Goal: Task Accomplishment & Management: Manage account settings

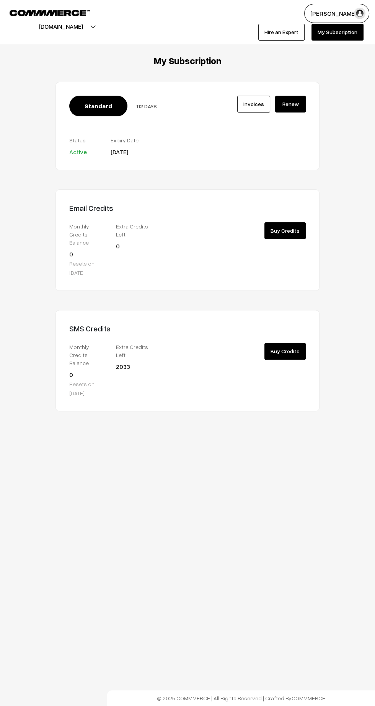
click at [291, 239] on link "Buy Credits" at bounding box center [284, 230] width 41 height 17
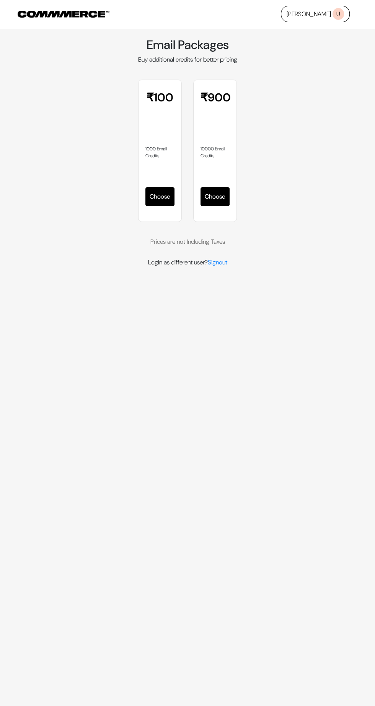
click at [219, 198] on button "Choose" at bounding box center [214, 196] width 29 height 19
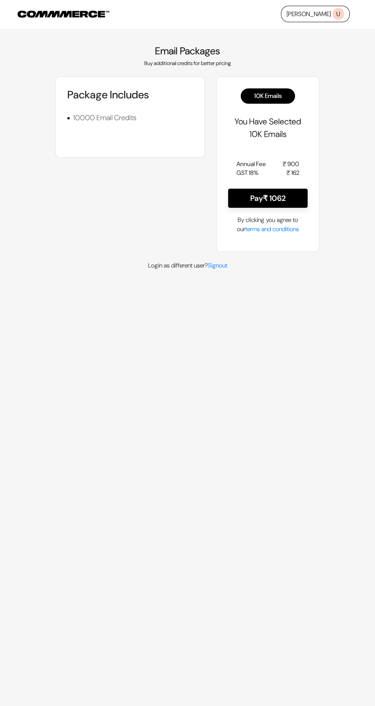
click at [293, 195] on button "Pay ₹ 1062" at bounding box center [268, 198] width 80 height 19
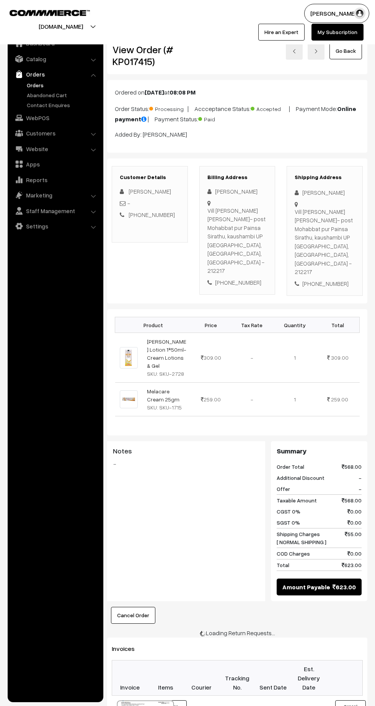
scroll to position [122, 0]
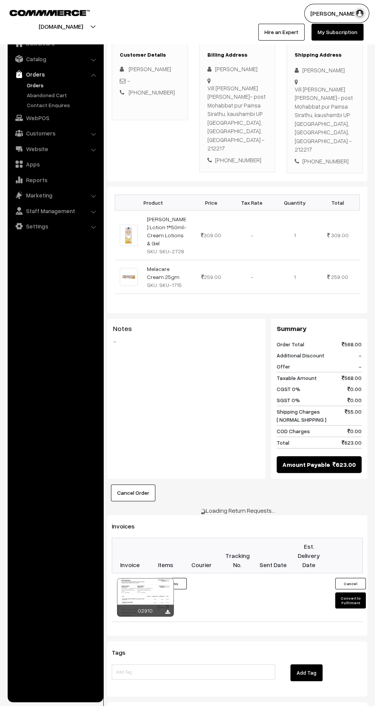
click at [32, 87] on link "Orders" at bounding box center [63, 85] width 76 height 8
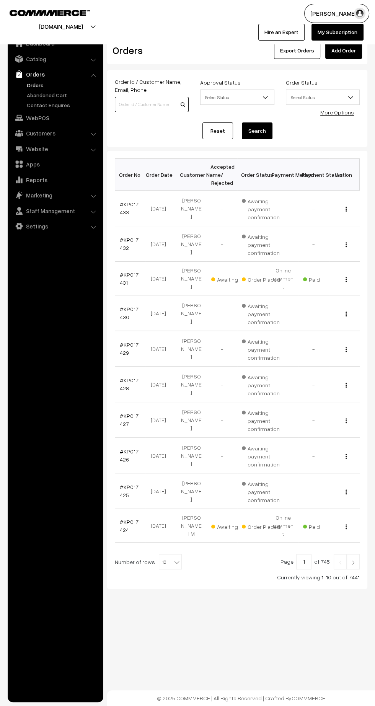
click at [132, 106] on input at bounding box center [152, 104] width 74 height 15
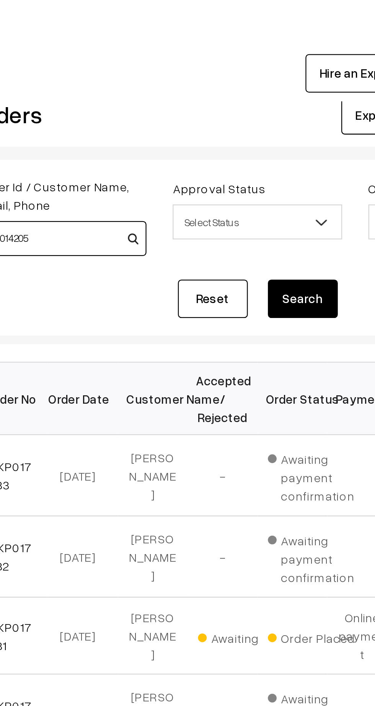
type input "KP014205"
click at [263, 130] on button "Search" at bounding box center [257, 130] width 31 height 17
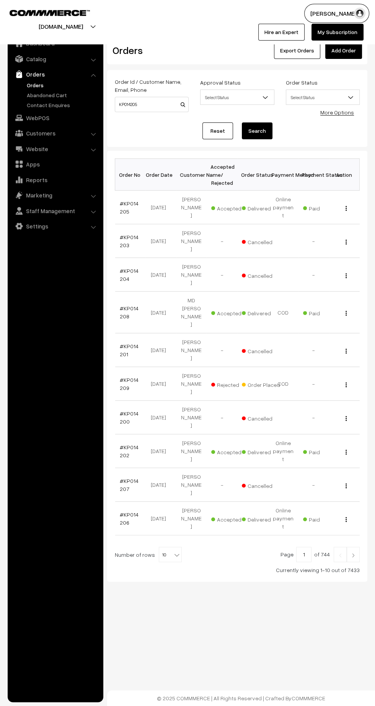
click at [122, 206] on link "#KP014205" at bounding box center [129, 207] width 19 height 15
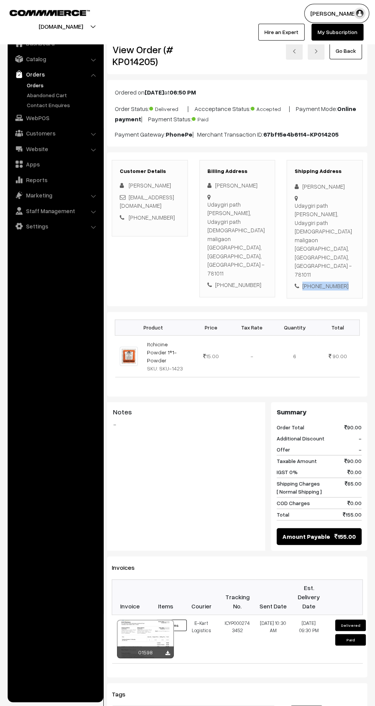
click at [327, 255] on div "Shipping Address Suraj Kumar Udaygiri path shiv mandil, Udaygiri path shiv mand…" at bounding box center [324, 229] width 76 height 138
click at [31, 84] on link "Orders" at bounding box center [63, 85] width 76 height 8
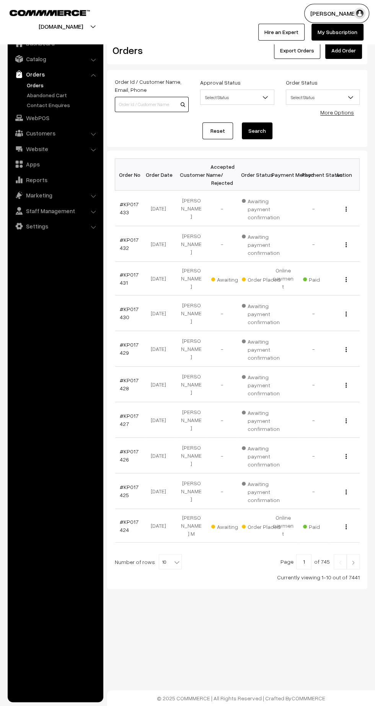
click at [145, 104] on input at bounding box center [152, 104] width 74 height 15
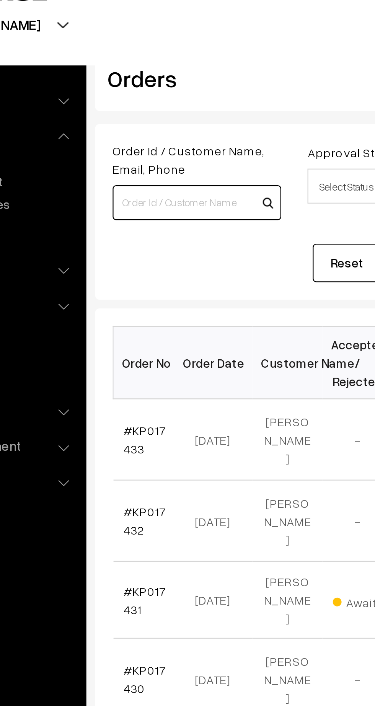
click at [142, 103] on input at bounding box center [152, 104] width 74 height 15
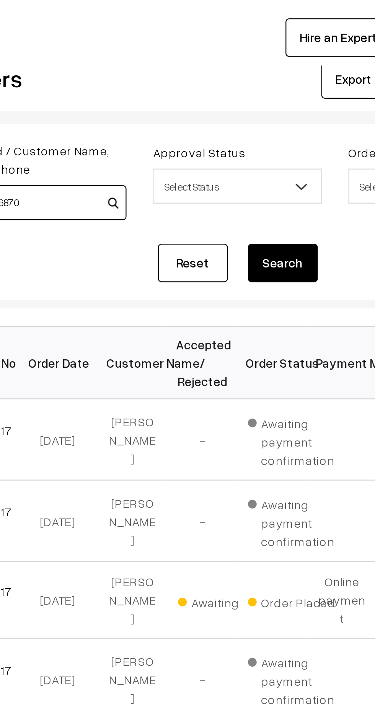
type input "9326866870"
click at [266, 131] on button "Search" at bounding box center [257, 130] width 31 height 17
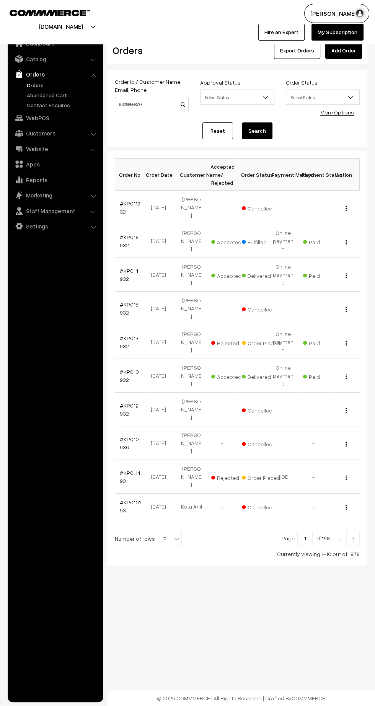
click at [123, 234] on link "#KP016932" at bounding box center [129, 241] width 19 height 15
click at [120, 206] on link "#KP011932" at bounding box center [130, 207] width 21 height 15
click at [122, 267] on link "#KP014932" at bounding box center [129, 274] width 19 height 15
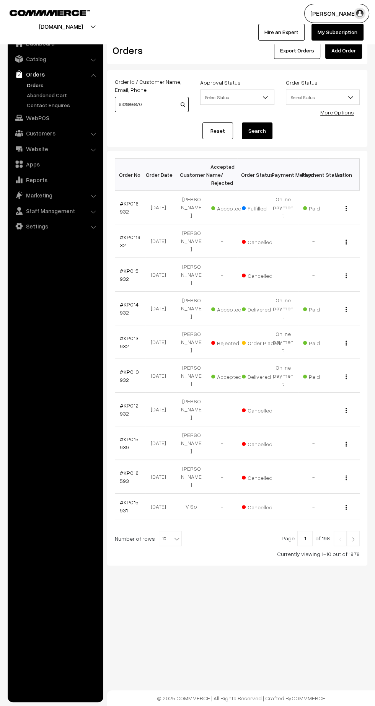
click at [137, 107] on input "9326866870" at bounding box center [152, 104] width 74 height 15
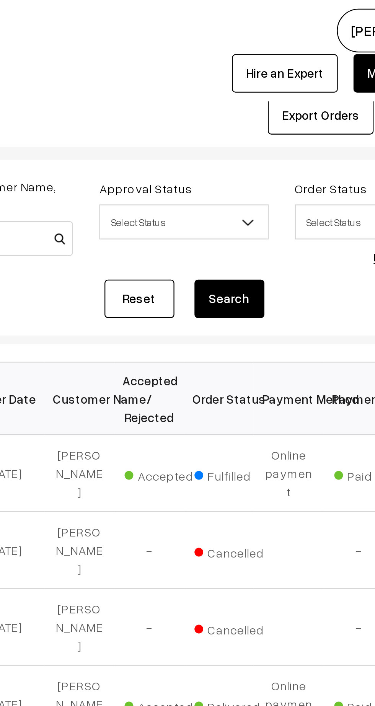
click at [263, 135] on button "Search" at bounding box center [257, 130] width 31 height 17
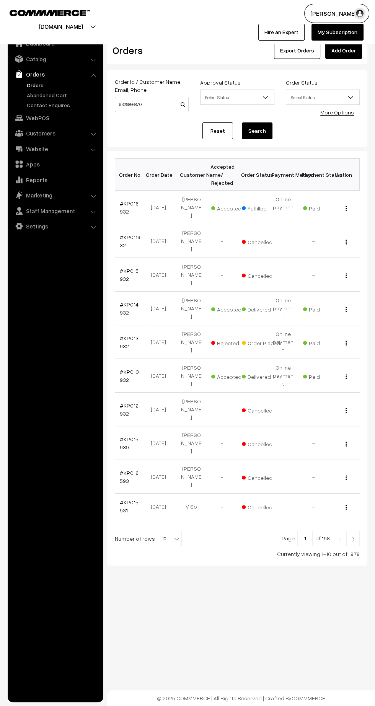
click at [122, 206] on link "#KP016932" at bounding box center [129, 207] width 19 height 15
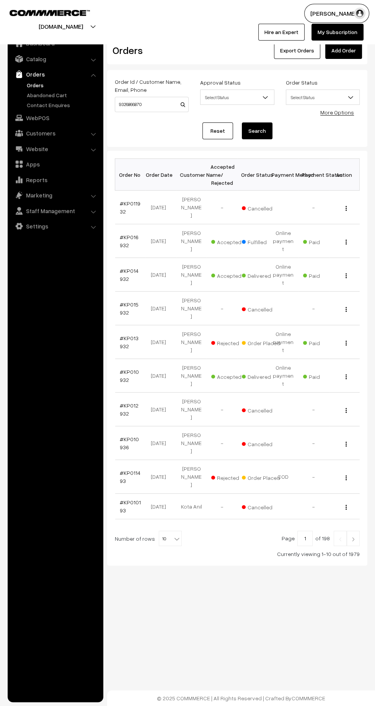
click at [32, 86] on link "Orders" at bounding box center [63, 85] width 76 height 8
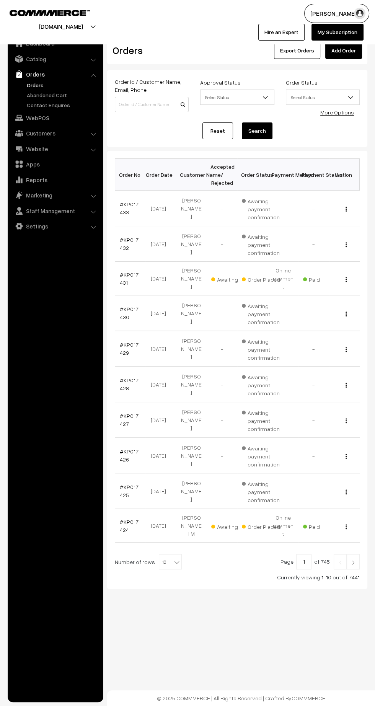
click at [353, 560] on img at bounding box center [353, 562] width 7 height 5
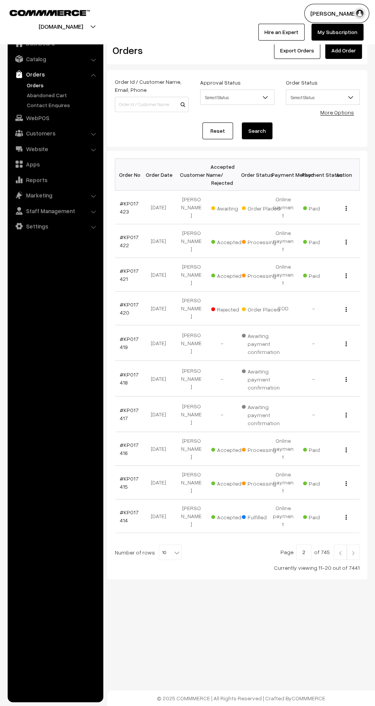
click at [355, 523] on div "Dashboard / Orders Orders Export Orders Add Order Order Id / Customer Name, Ema…" at bounding box center [187, 314] width 375 height 629
click at [353, 550] on img at bounding box center [353, 552] width 7 height 5
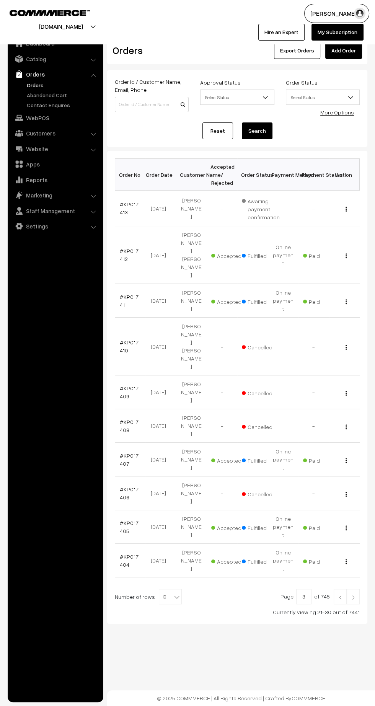
click at [353, 595] on img at bounding box center [353, 597] width 7 height 5
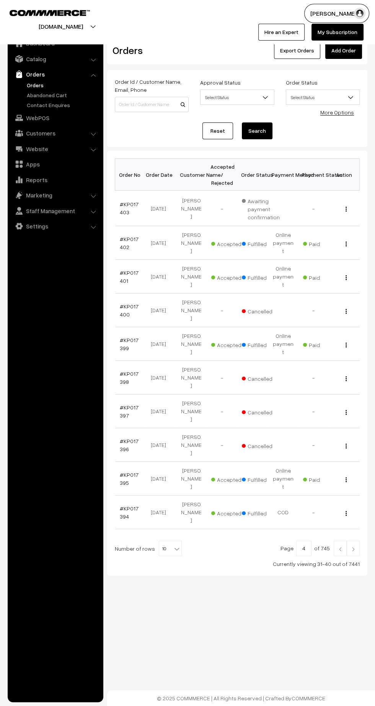
click at [353, 546] on img at bounding box center [353, 548] width 7 height 5
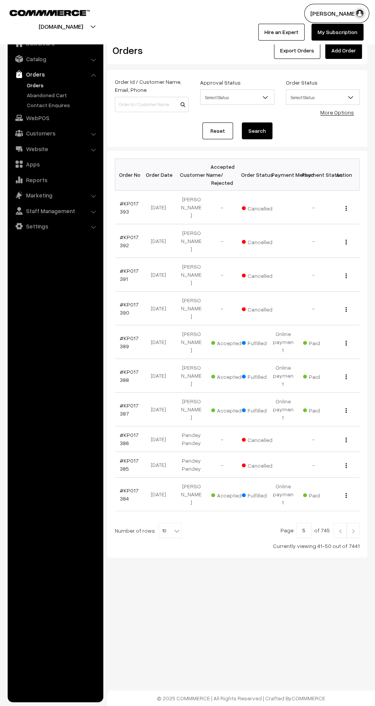
click at [351, 529] on img at bounding box center [353, 531] width 7 height 5
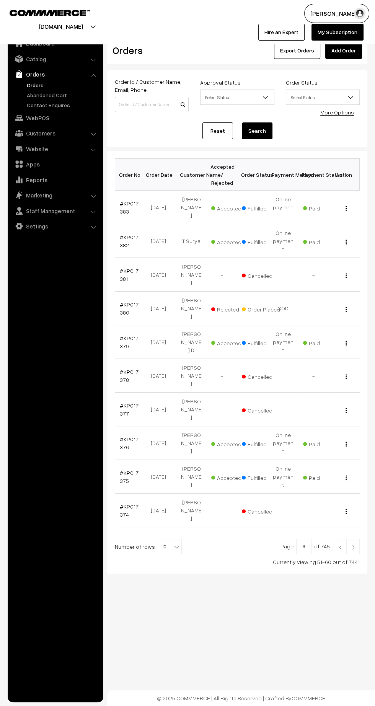
click at [353, 545] on img at bounding box center [353, 547] width 7 height 5
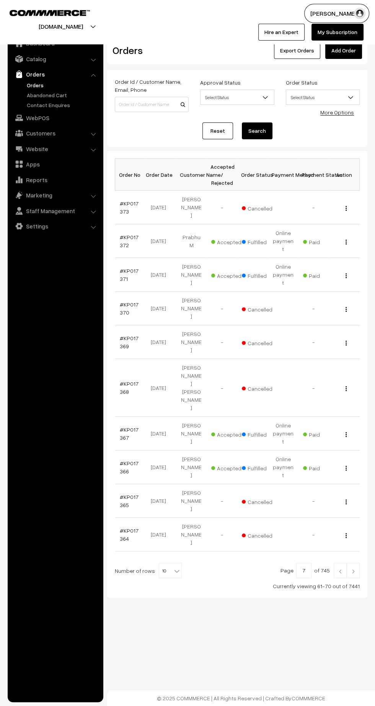
click at [299, 563] on input "7" at bounding box center [303, 570] width 15 height 15
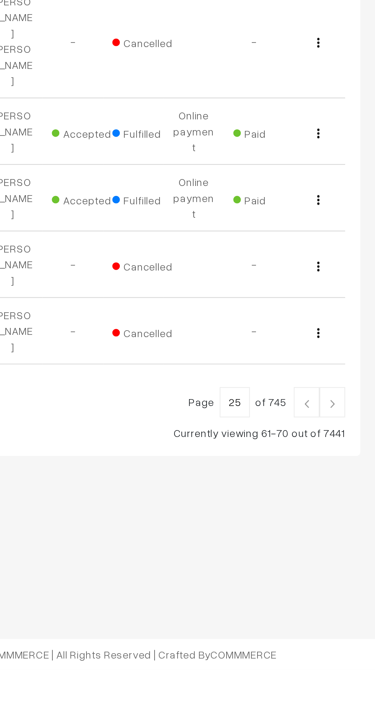
type input "2"
type input "15"
click at [345, 537] on div "Dashboard / Orders Orders Export Orders Add Order Order Id / Customer Name, Ema…" at bounding box center [187, 323] width 375 height 647
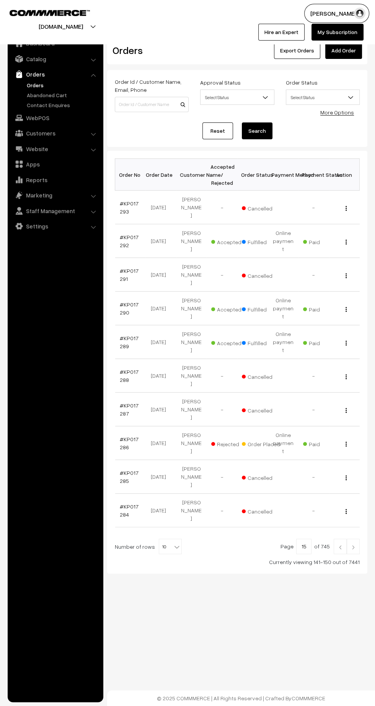
click at [353, 545] on img at bounding box center [353, 547] width 7 height 5
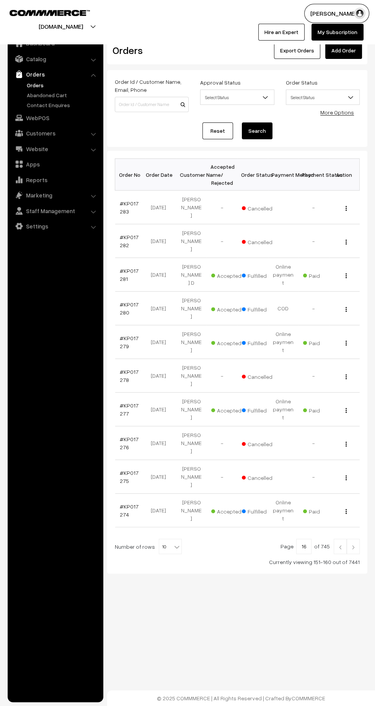
click at [353, 545] on img at bounding box center [353, 547] width 7 height 5
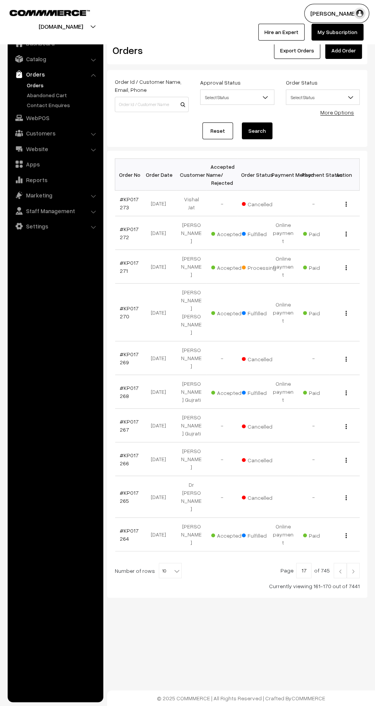
click at [131, 226] on link "#KP017272" at bounding box center [129, 233] width 19 height 15
click at [122, 305] on link "#KP017270" at bounding box center [129, 312] width 19 height 15
click at [121, 384] on link "#KP017268" at bounding box center [129, 391] width 19 height 15
click at [122, 527] on link "#KP017264" at bounding box center [129, 534] width 19 height 15
